Goal: Information Seeking & Learning: Learn about a topic

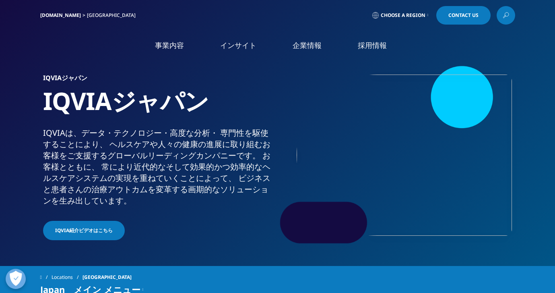
click at [38, 85] on h5 "企業情報" at bounding box center [98, 88] width 172 height 17
click at [24, 105] on link "概要" at bounding box center [102, 101] width 181 height 9
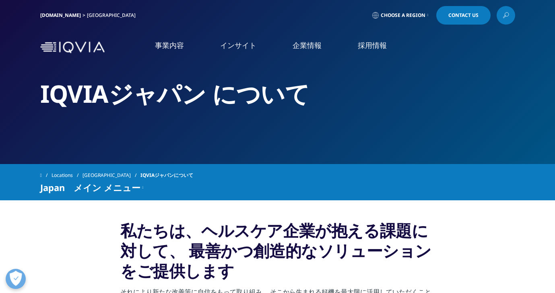
click at [74, 45] on img at bounding box center [72, 47] width 64 height 12
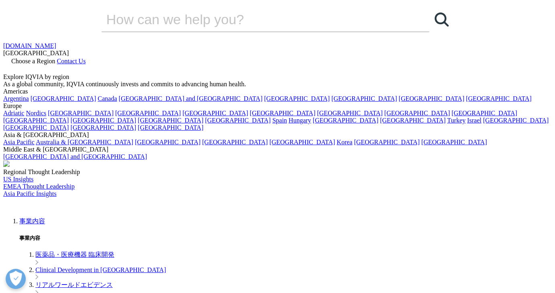
click at [56, 42] on link "[DOMAIN_NAME]" at bounding box center [29, 45] width 53 height 7
